Goal: Task Accomplishment & Management: Use online tool/utility

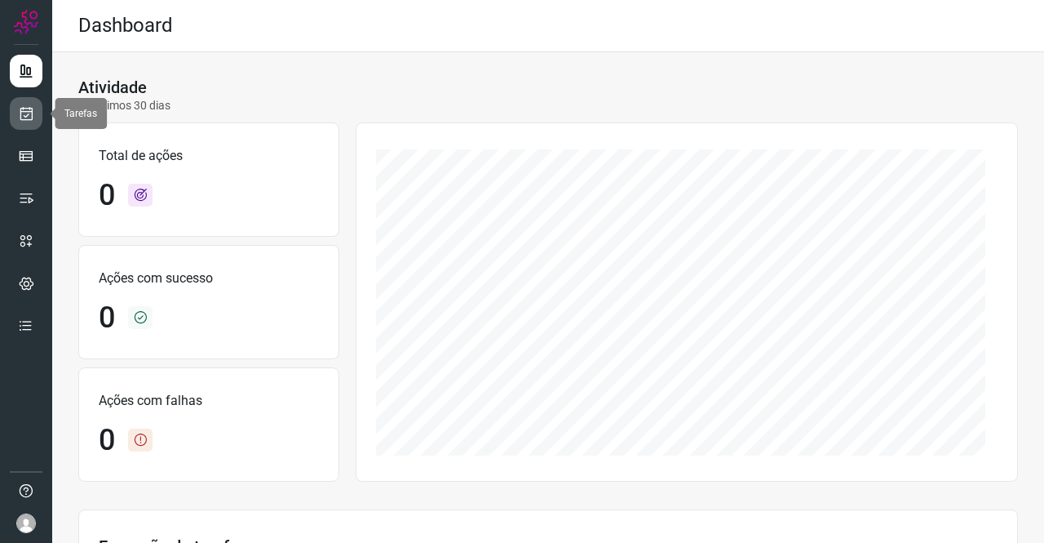
click at [30, 121] on icon at bounding box center [26, 113] width 17 height 16
click at [28, 116] on icon at bounding box center [26, 113] width 17 height 16
click at [31, 112] on icon at bounding box center [26, 113] width 17 height 16
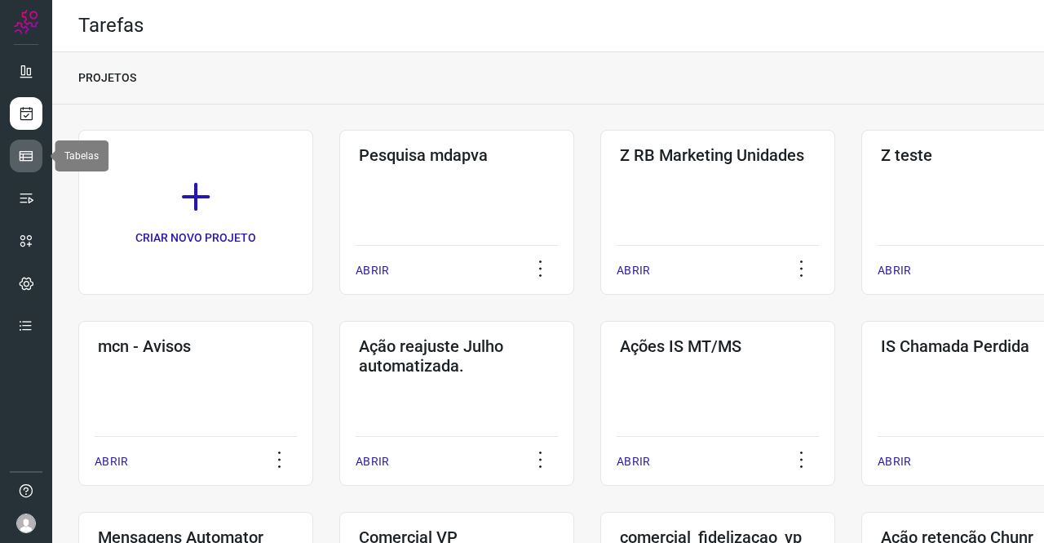
click at [33, 153] on icon at bounding box center [26, 156] width 16 height 16
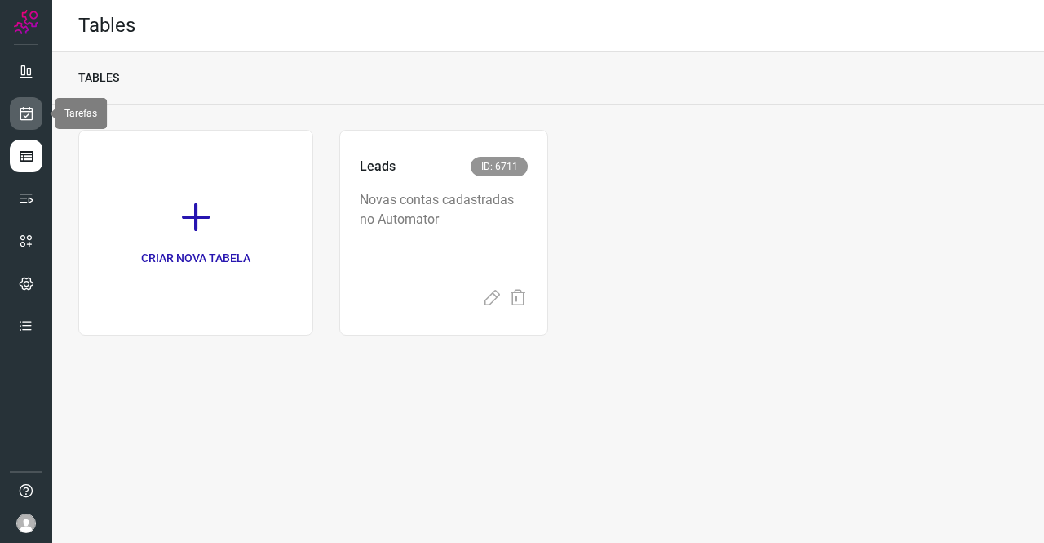
click at [33, 116] on icon at bounding box center [26, 113] width 17 height 16
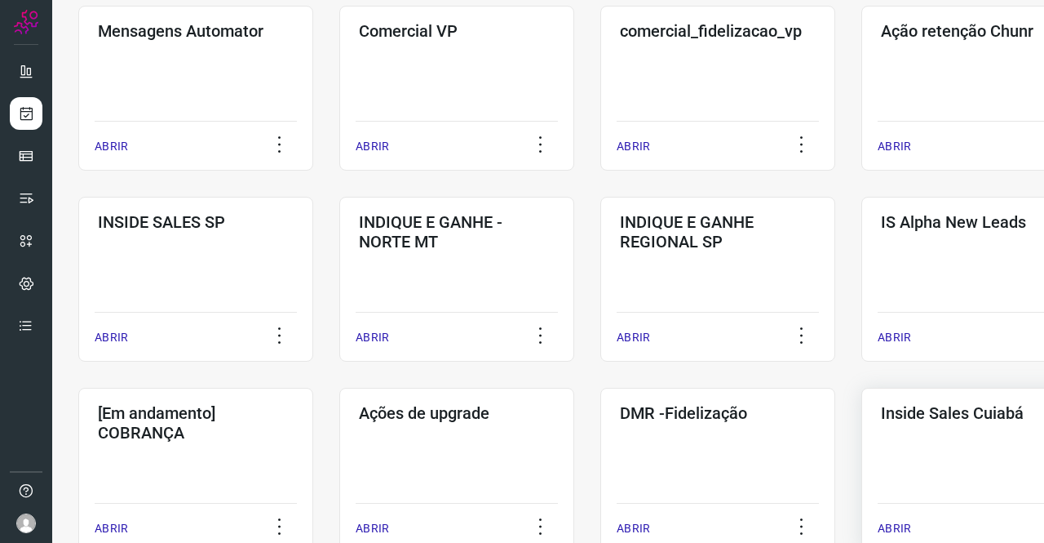
scroll to position [571, 0]
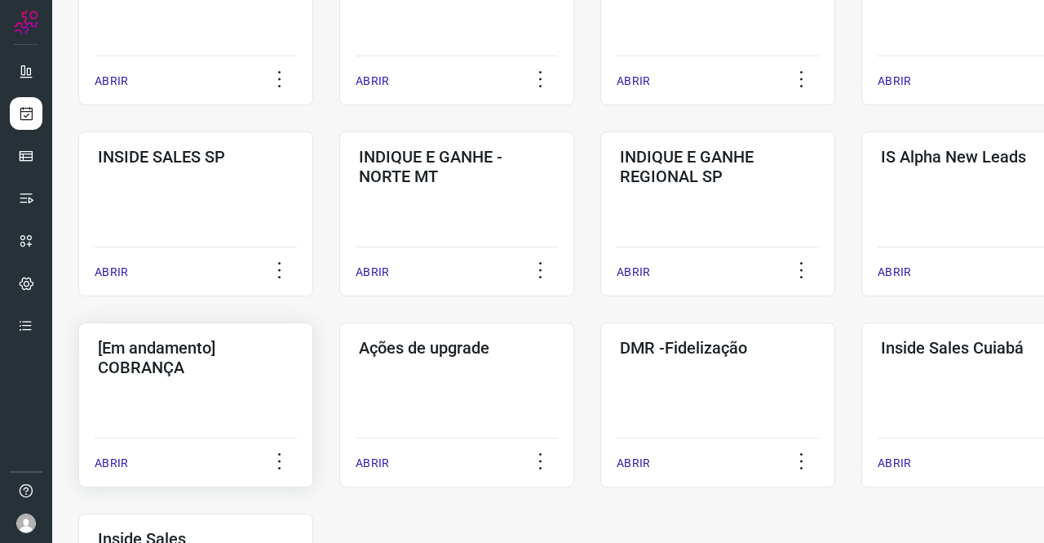
click at [179, 371] on h3 "[Em andamento] COBRANÇA" at bounding box center [196, 357] width 196 height 39
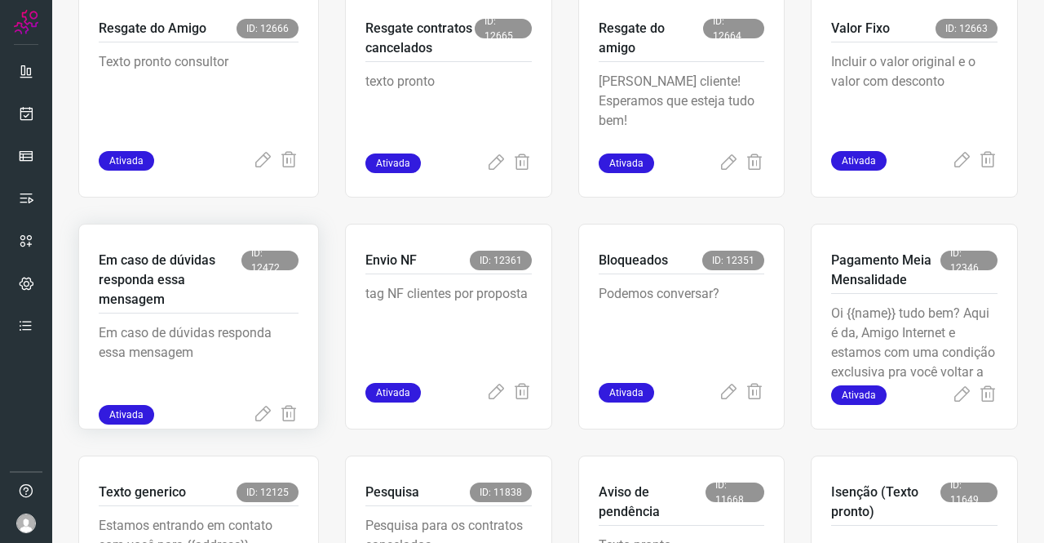
scroll to position [636, 0]
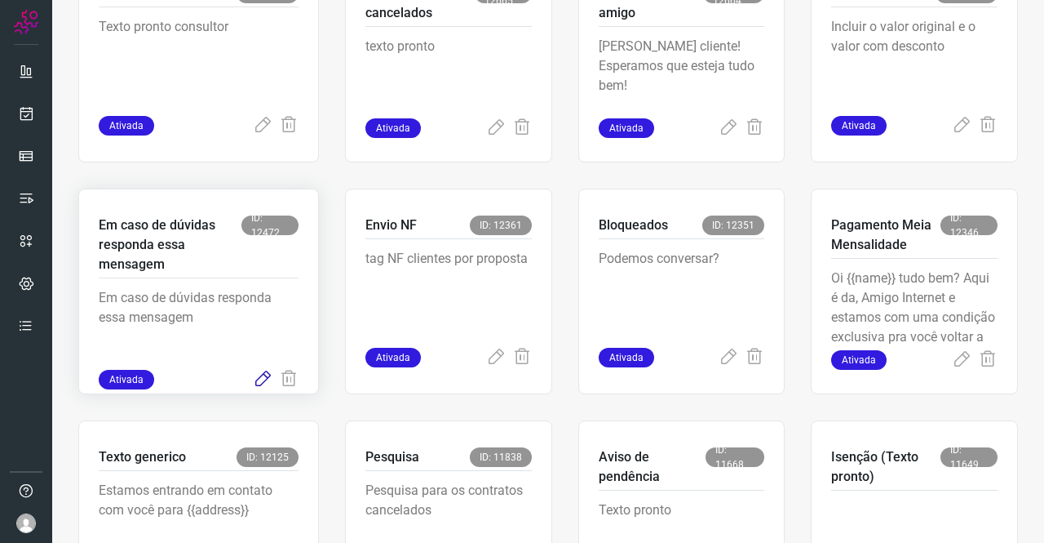
click at [260, 379] on icon at bounding box center [263, 380] width 20 height 20
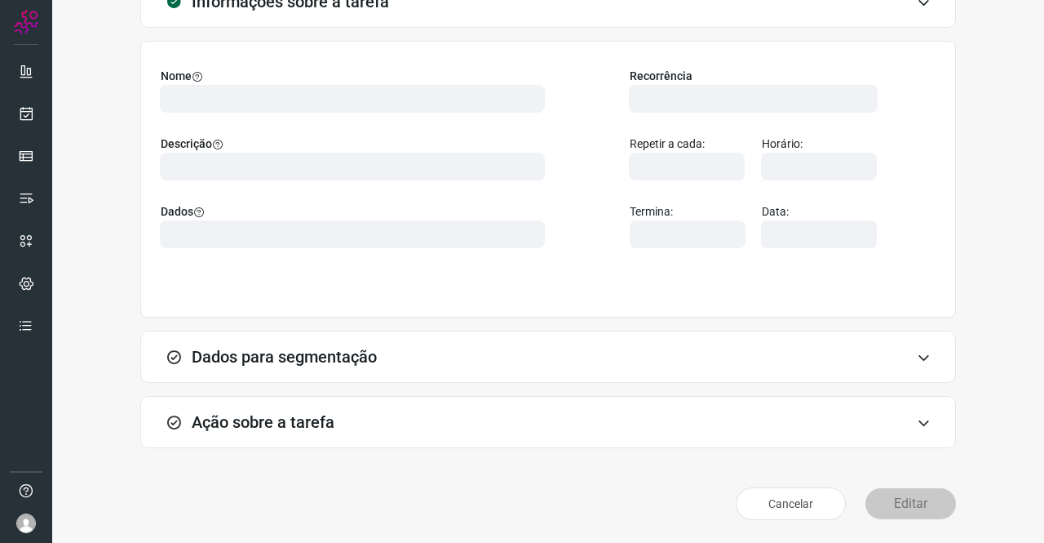
scroll to position [94, 0]
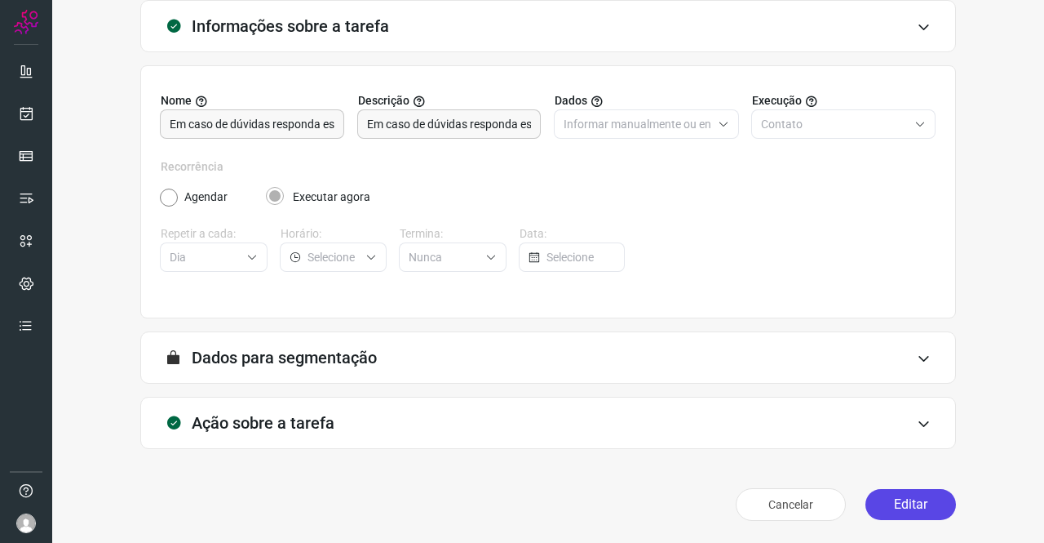
click at [930, 508] on button "Editar" at bounding box center [911, 504] width 91 height 31
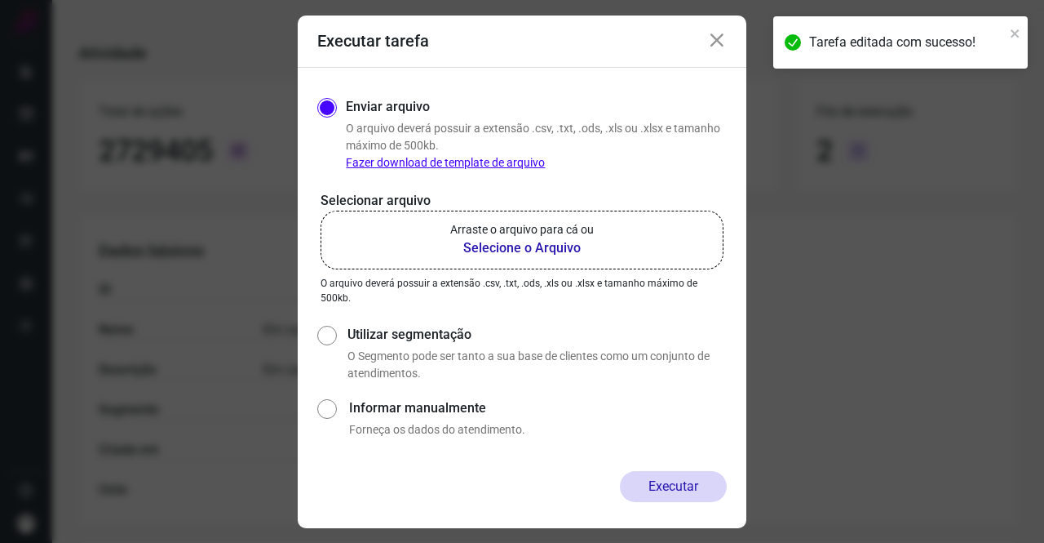
click at [555, 235] on p "Arraste o arquivo para cá ou" at bounding box center [522, 229] width 144 height 17
click at [0, 0] on input "Arraste o arquivo para cá ou Selecione o Arquivo" at bounding box center [0, 0] width 0 height 0
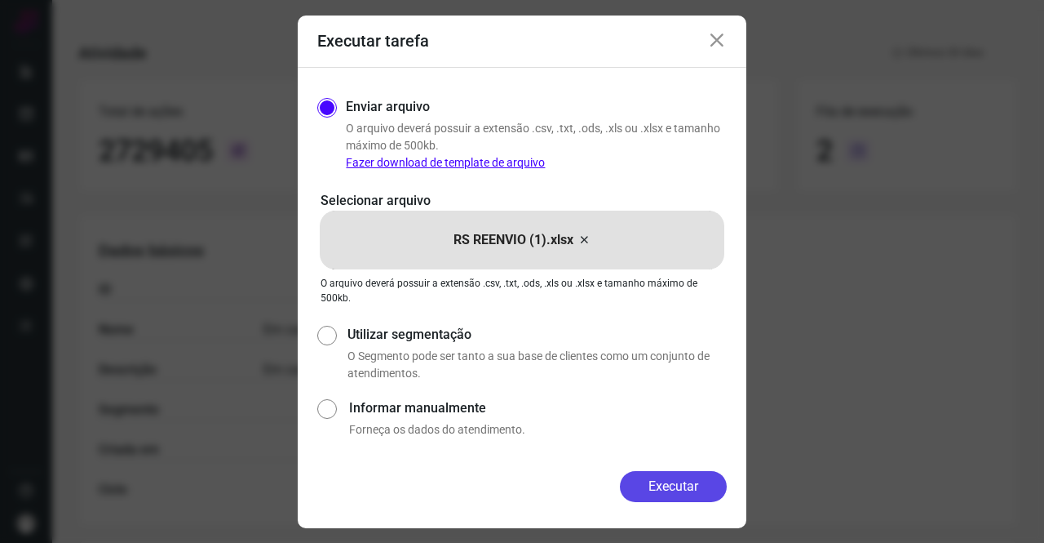
click at [711, 485] on button "Executar" at bounding box center [673, 486] width 107 height 31
